Goal: Task Accomplishment & Management: Complete application form

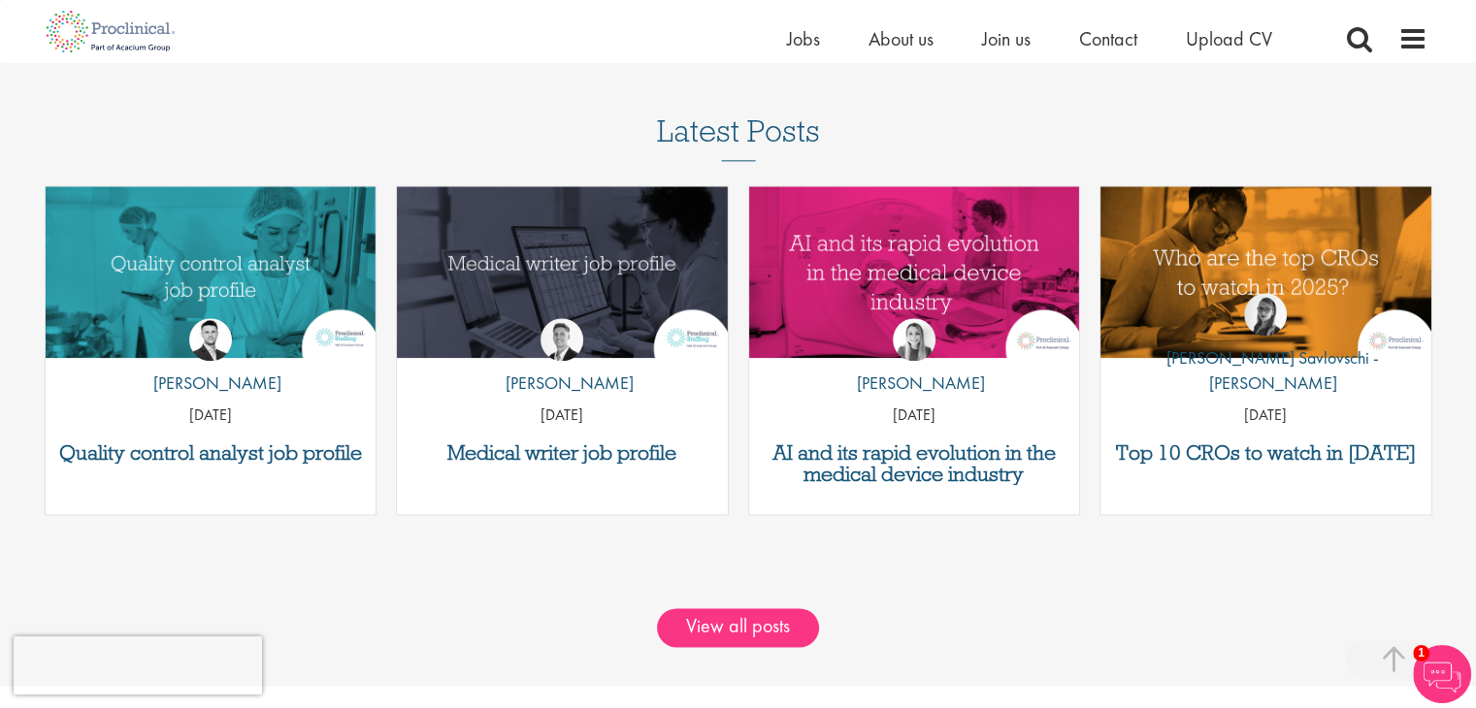
scroll to position [2317, 0]
click at [774, 614] on link "View all posts" at bounding box center [738, 627] width 162 height 39
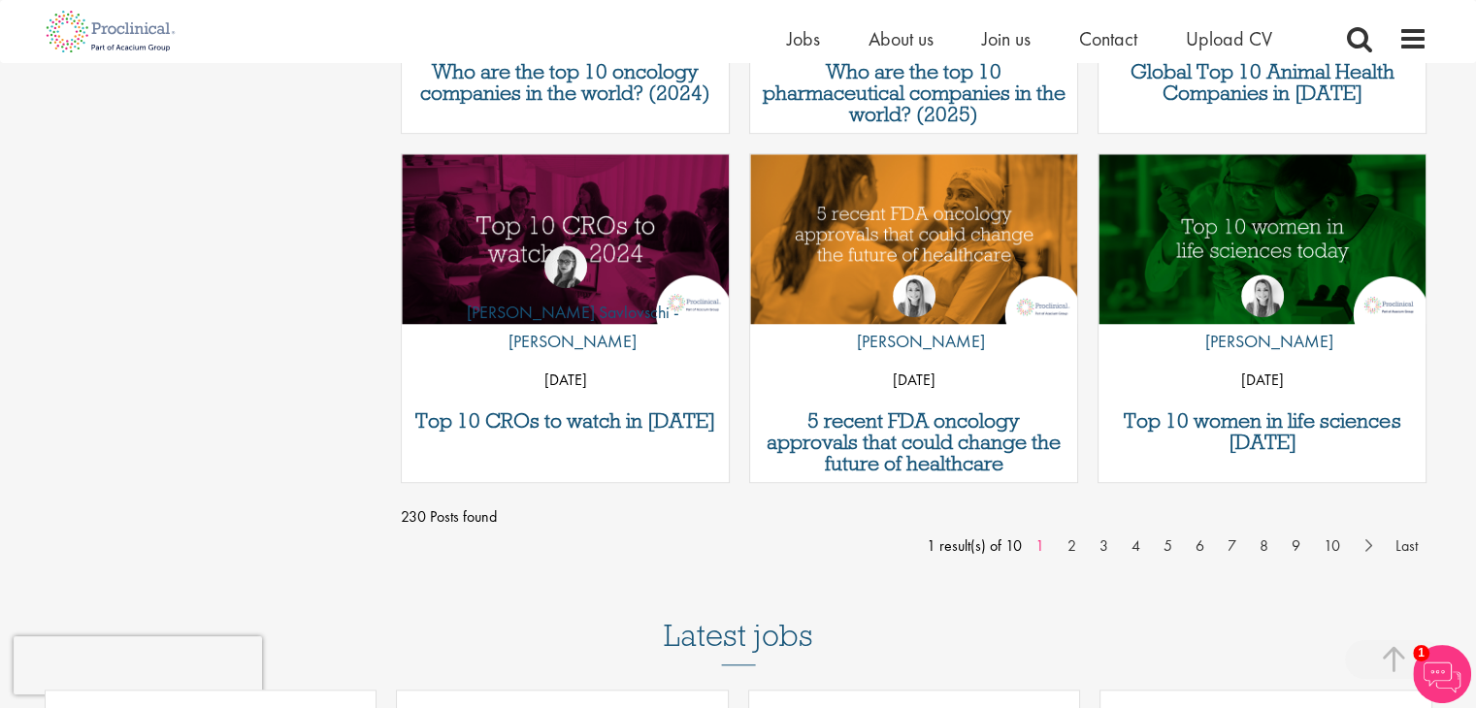
scroll to position [650, 0]
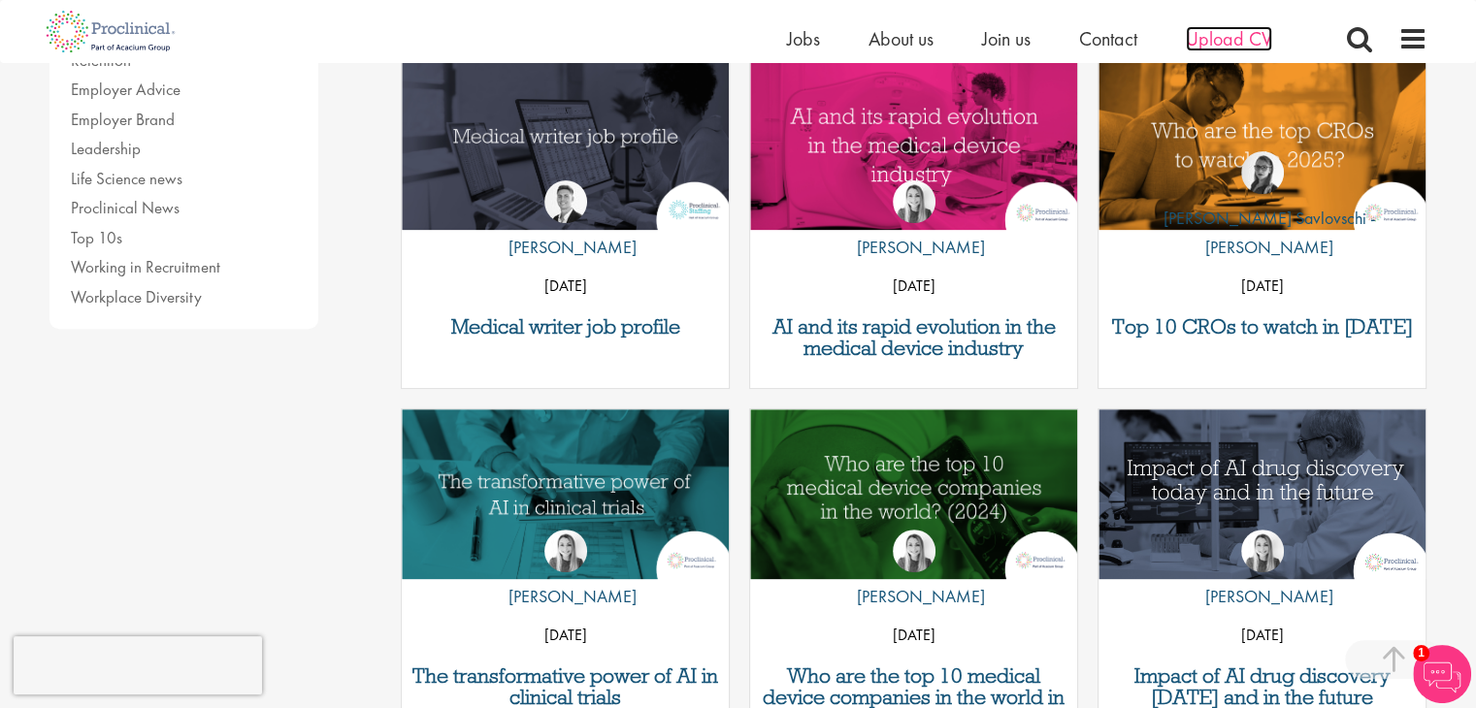
click at [1242, 34] on span "Upload CV" at bounding box center [1229, 38] width 86 height 25
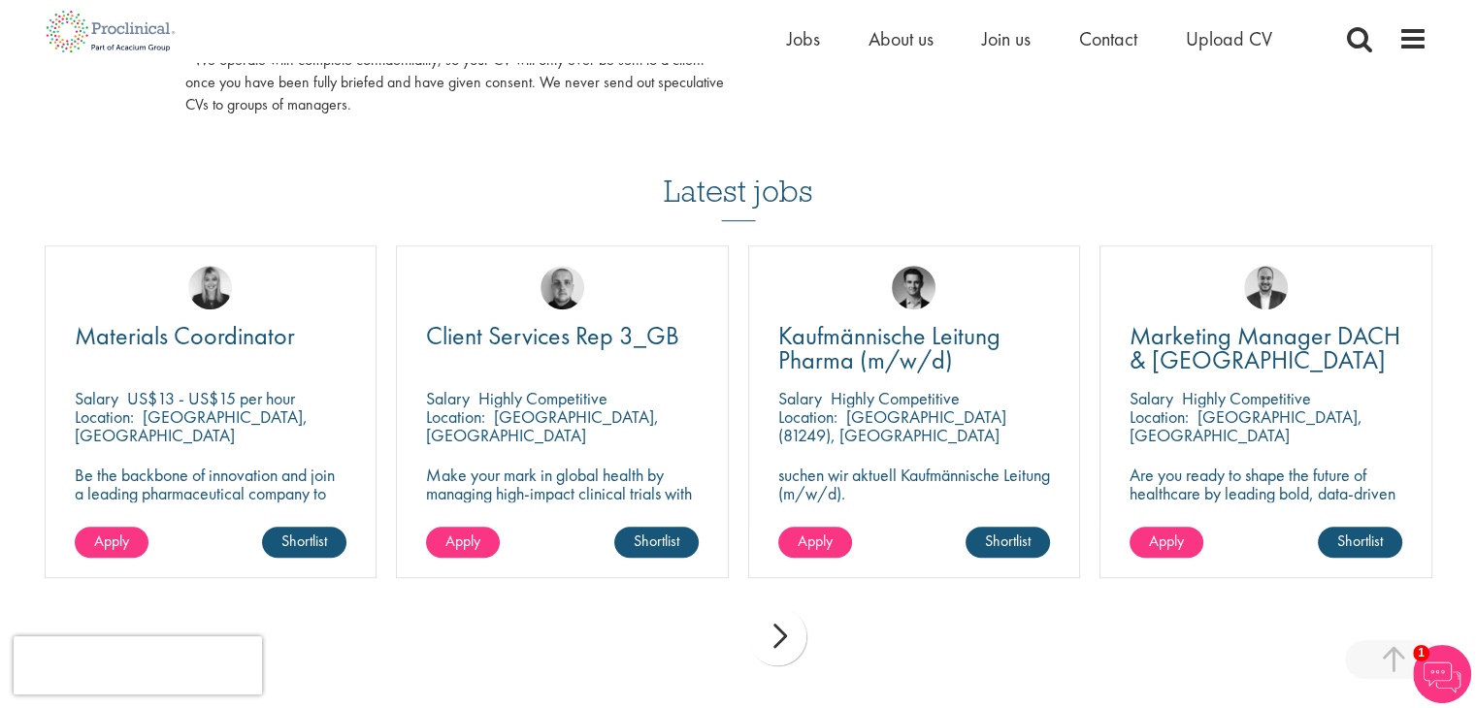
scroll to position [1315, 0]
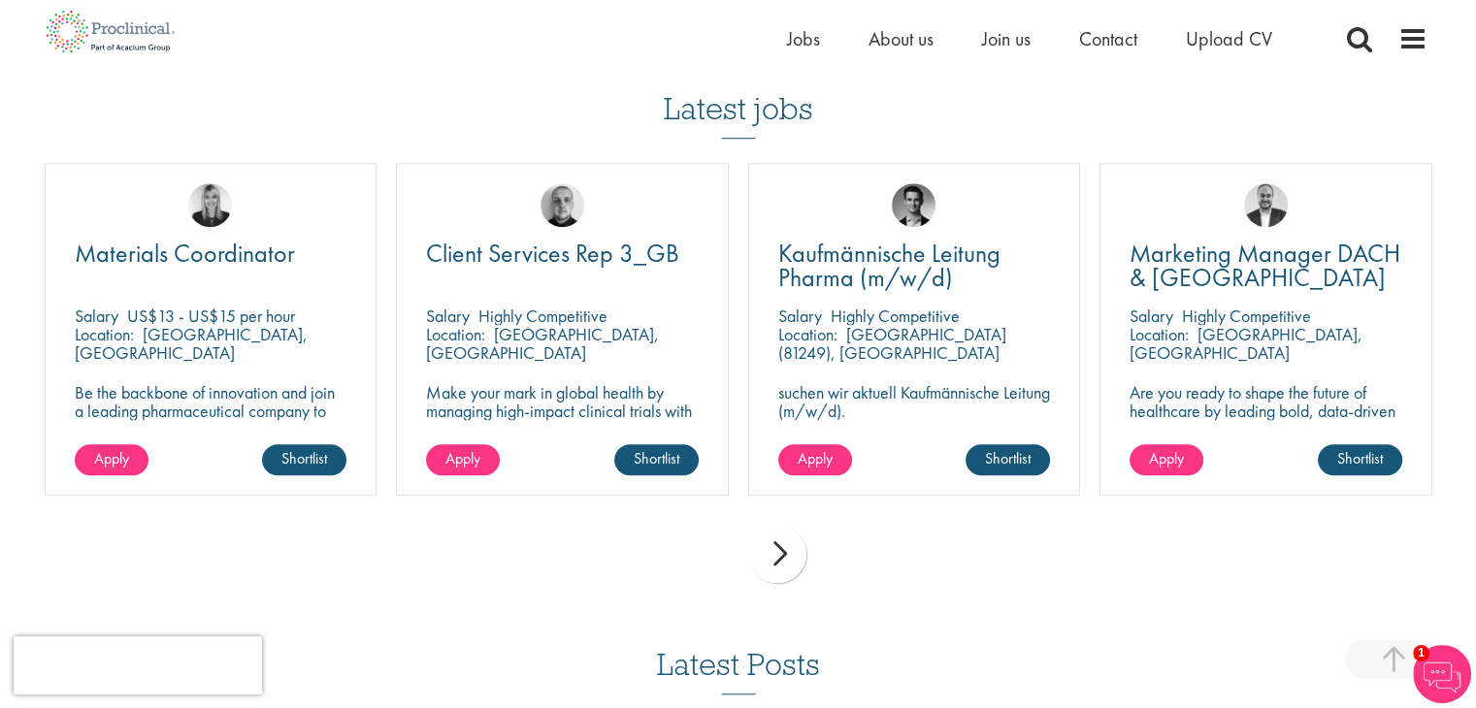
click at [786, 564] on div "next" at bounding box center [777, 554] width 58 height 58
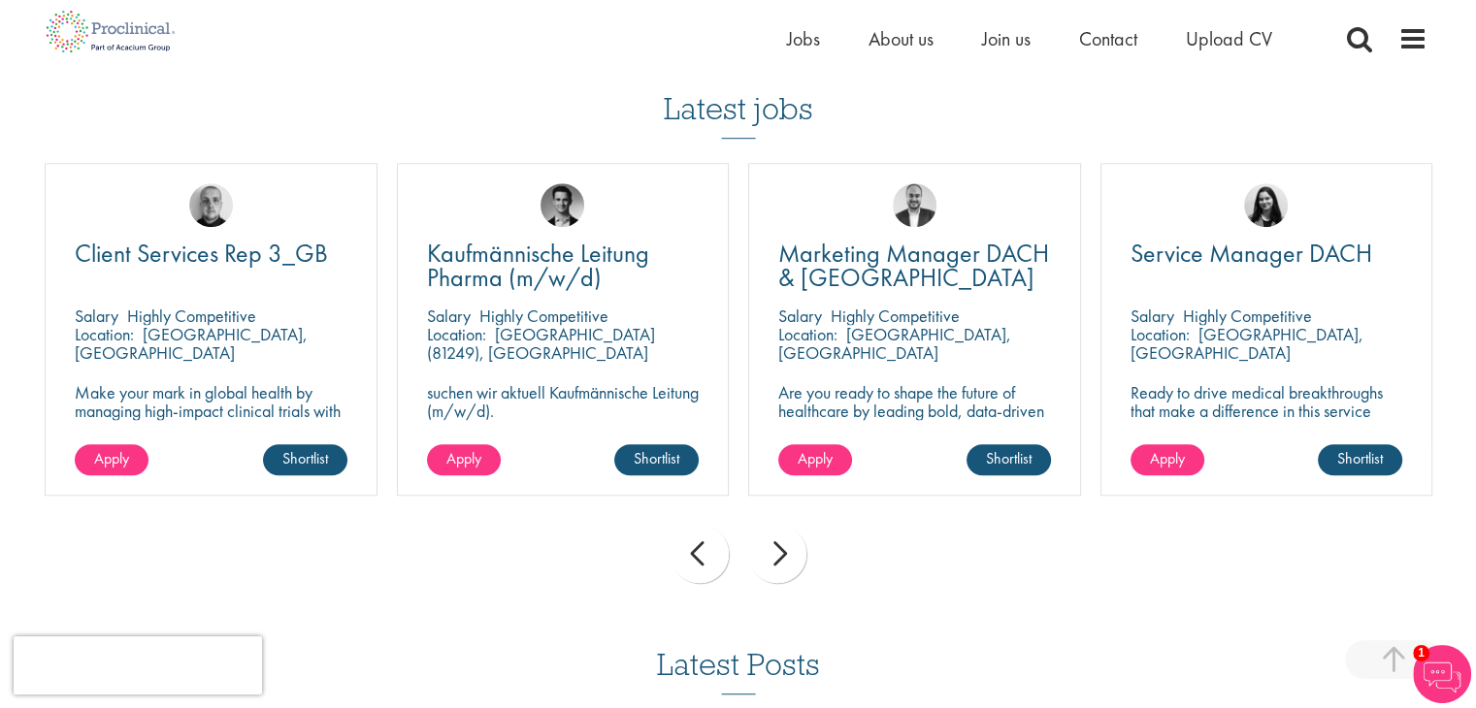
click at [786, 564] on div "next" at bounding box center [777, 554] width 58 height 58
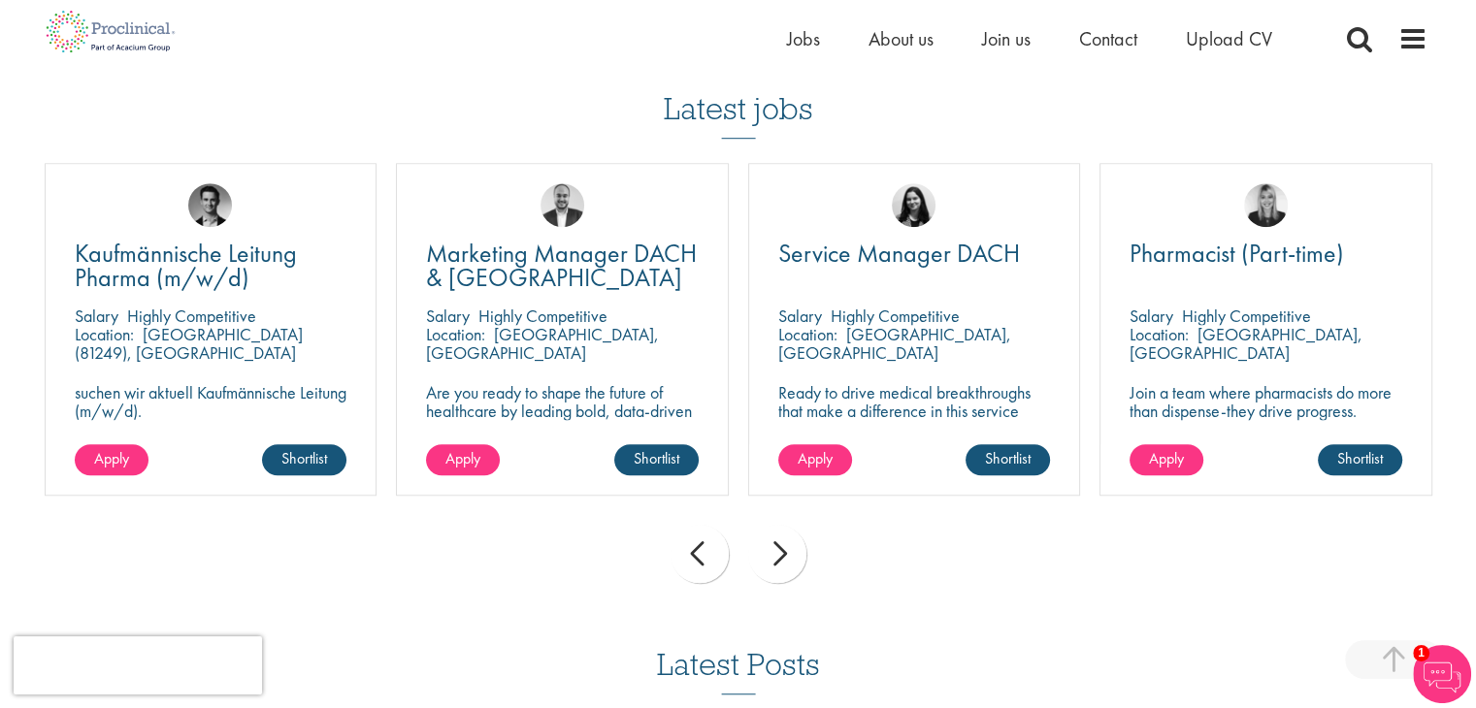
click at [786, 564] on div "next" at bounding box center [777, 554] width 58 height 58
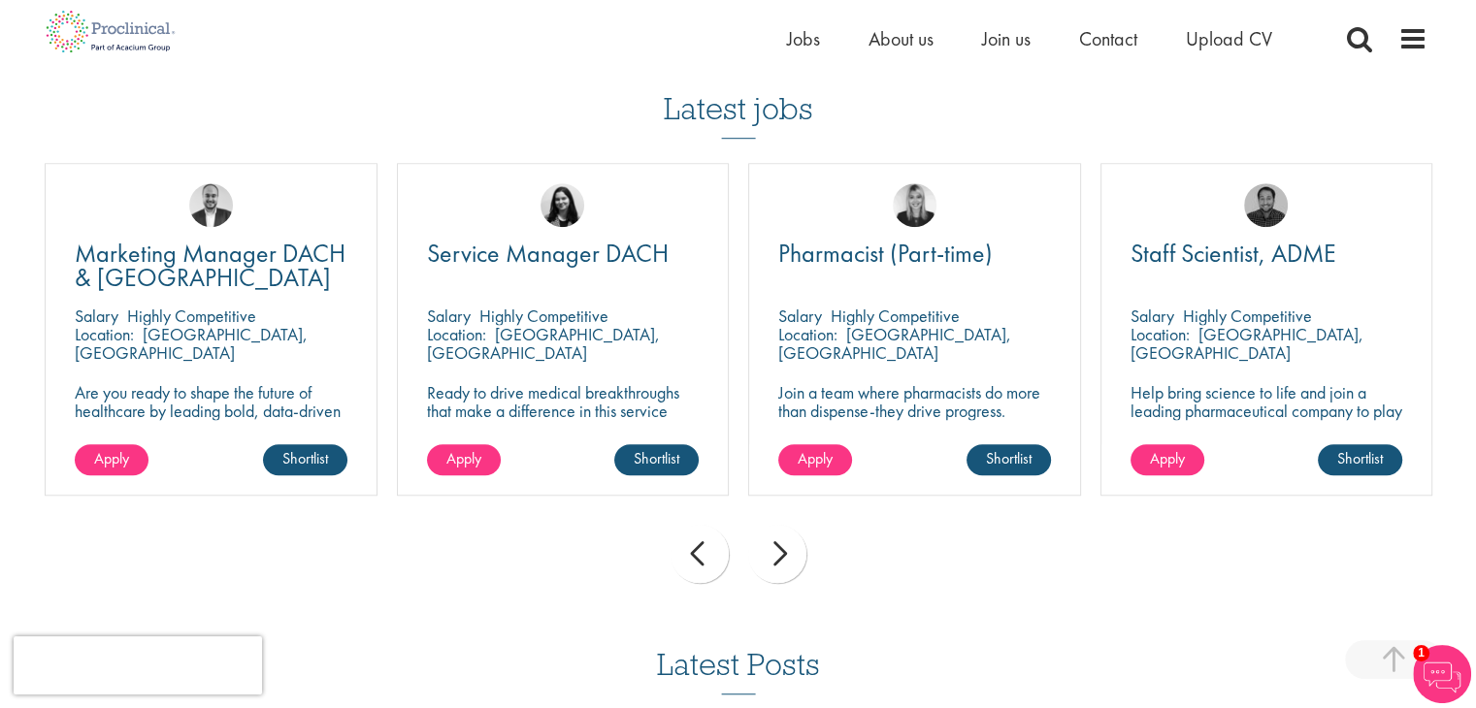
click at [786, 564] on div "next" at bounding box center [777, 554] width 58 height 58
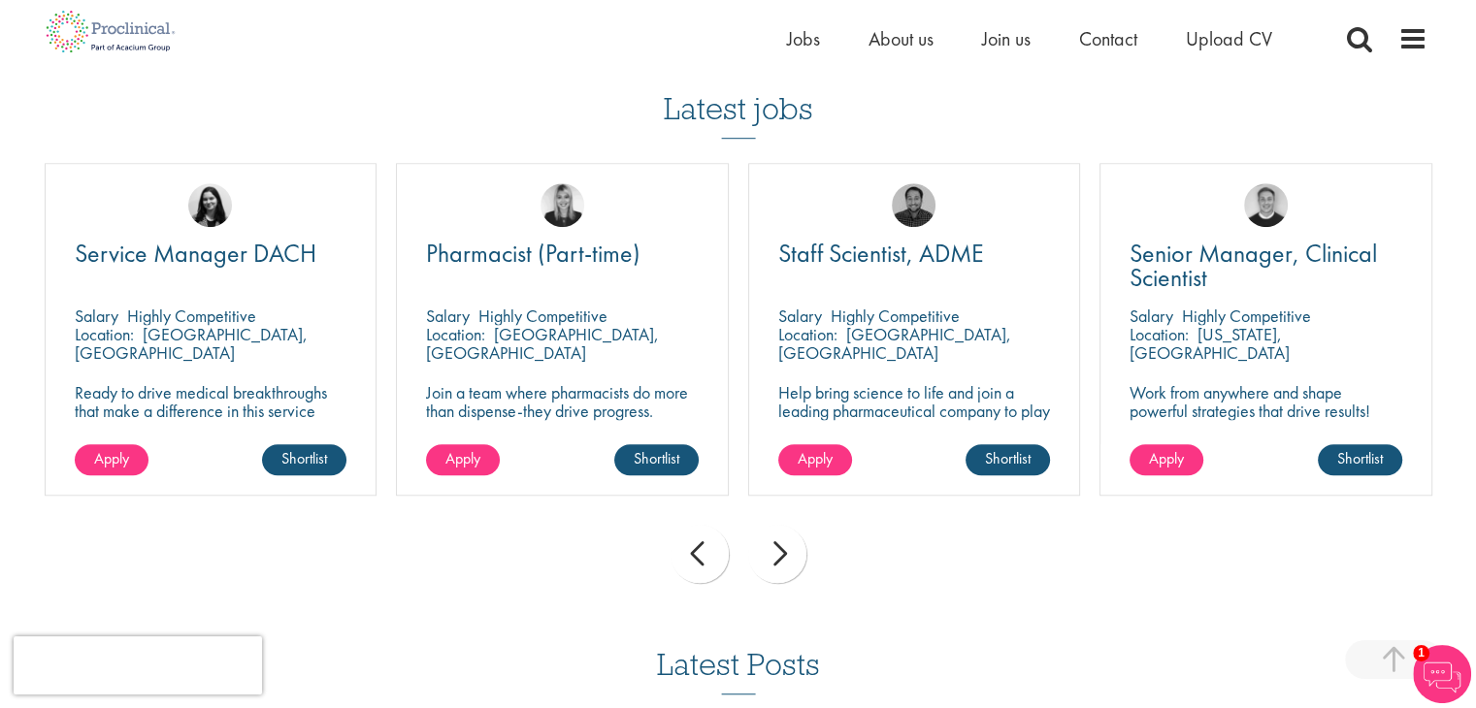
click at [786, 564] on div "next" at bounding box center [777, 554] width 58 height 58
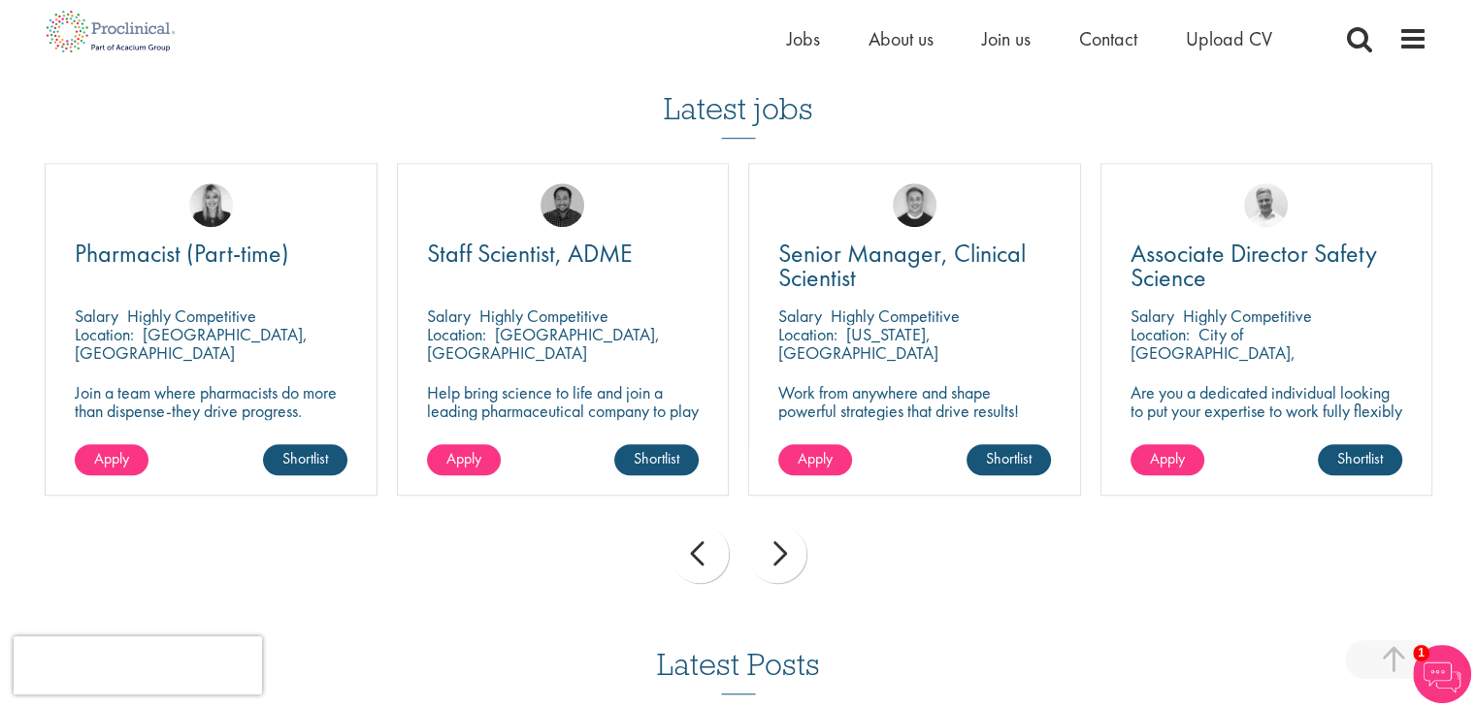
click at [786, 564] on div "next" at bounding box center [777, 554] width 58 height 58
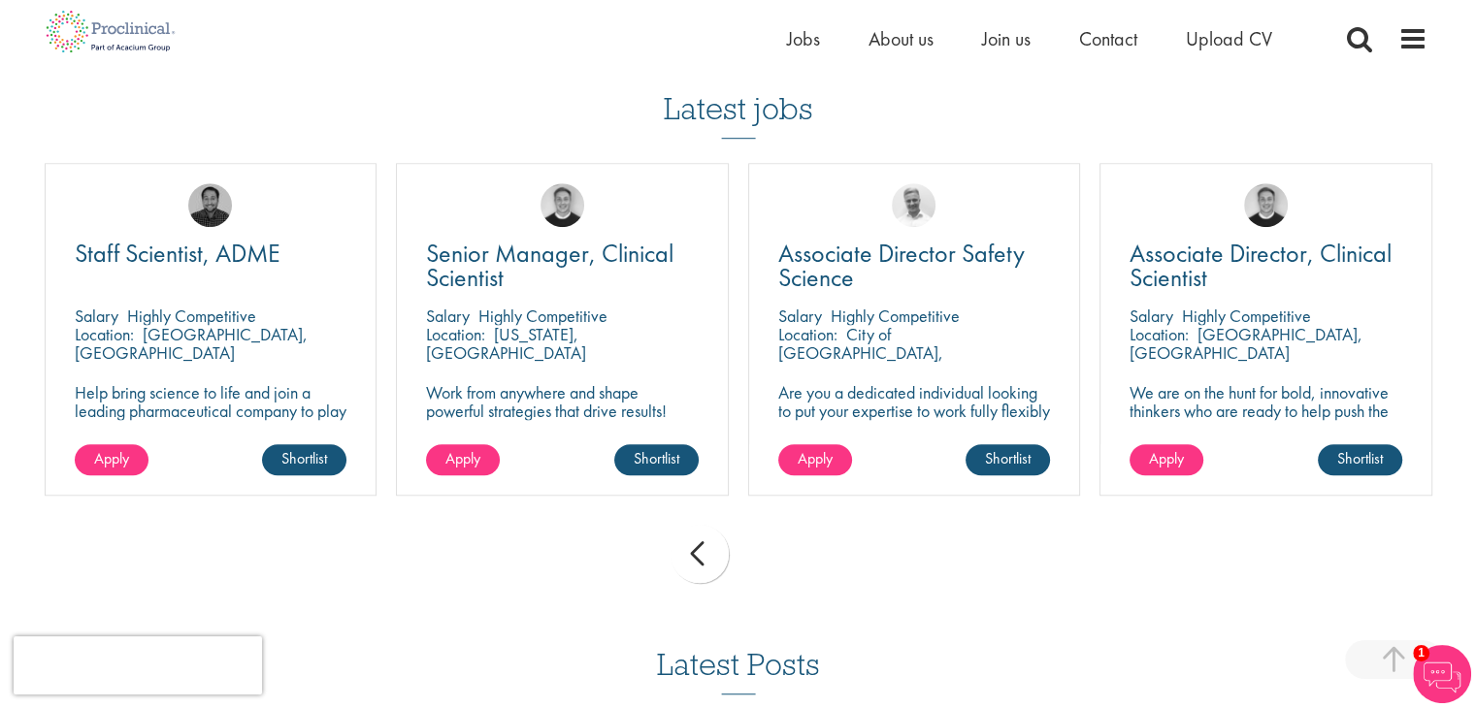
click at [786, 564] on div "prev next" at bounding box center [738, 557] width 1407 height 84
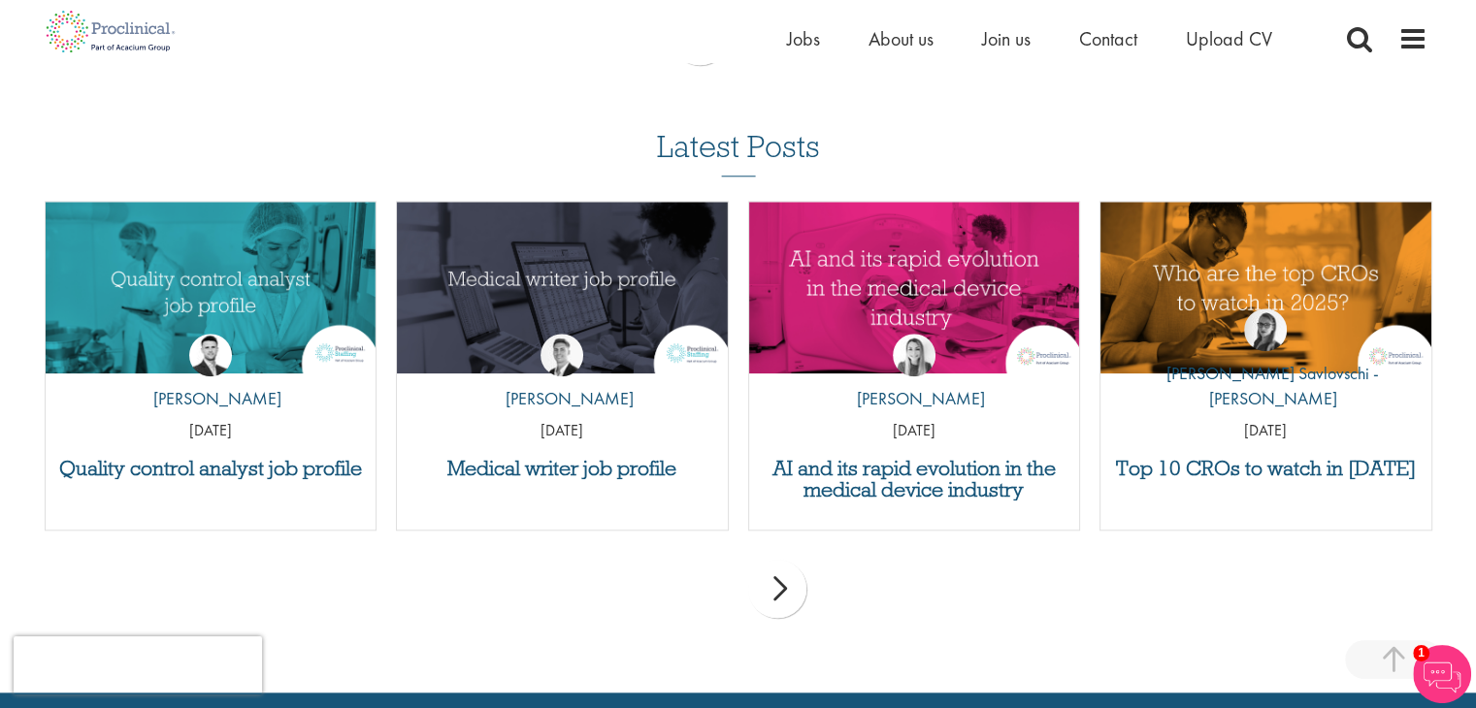
scroll to position [1832, 0]
